Goal: Information Seeking & Learning: Learn about a topic

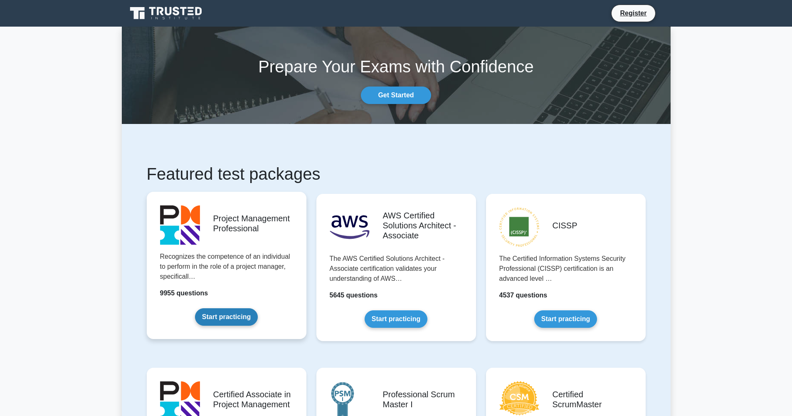
click at [241, 317] on link "Start practicing" at bounding box center [226, 316] width 63 height 17
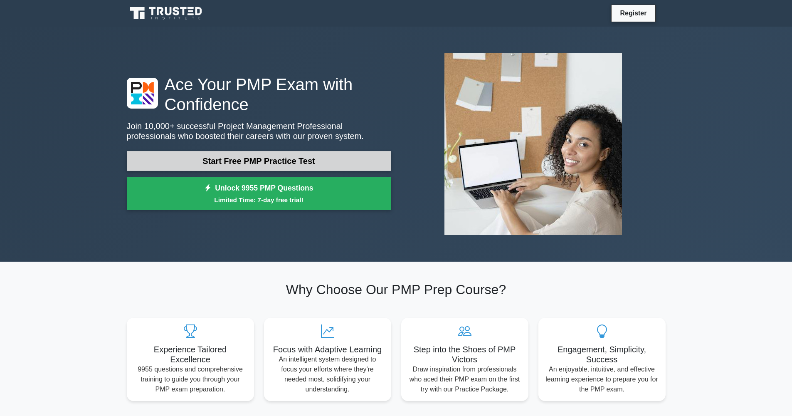
click at [270, 162] on link "Start Free PMP Practice Test" at bounding box center [259, 161] width 264 height 20
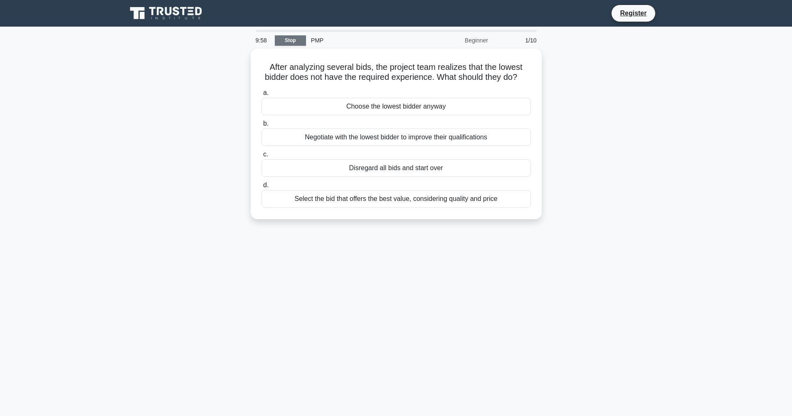
click at [292, 39] on link "Stop" at bounding box center [290, 40] width 31 height 10
